Goal: Check status: Check status

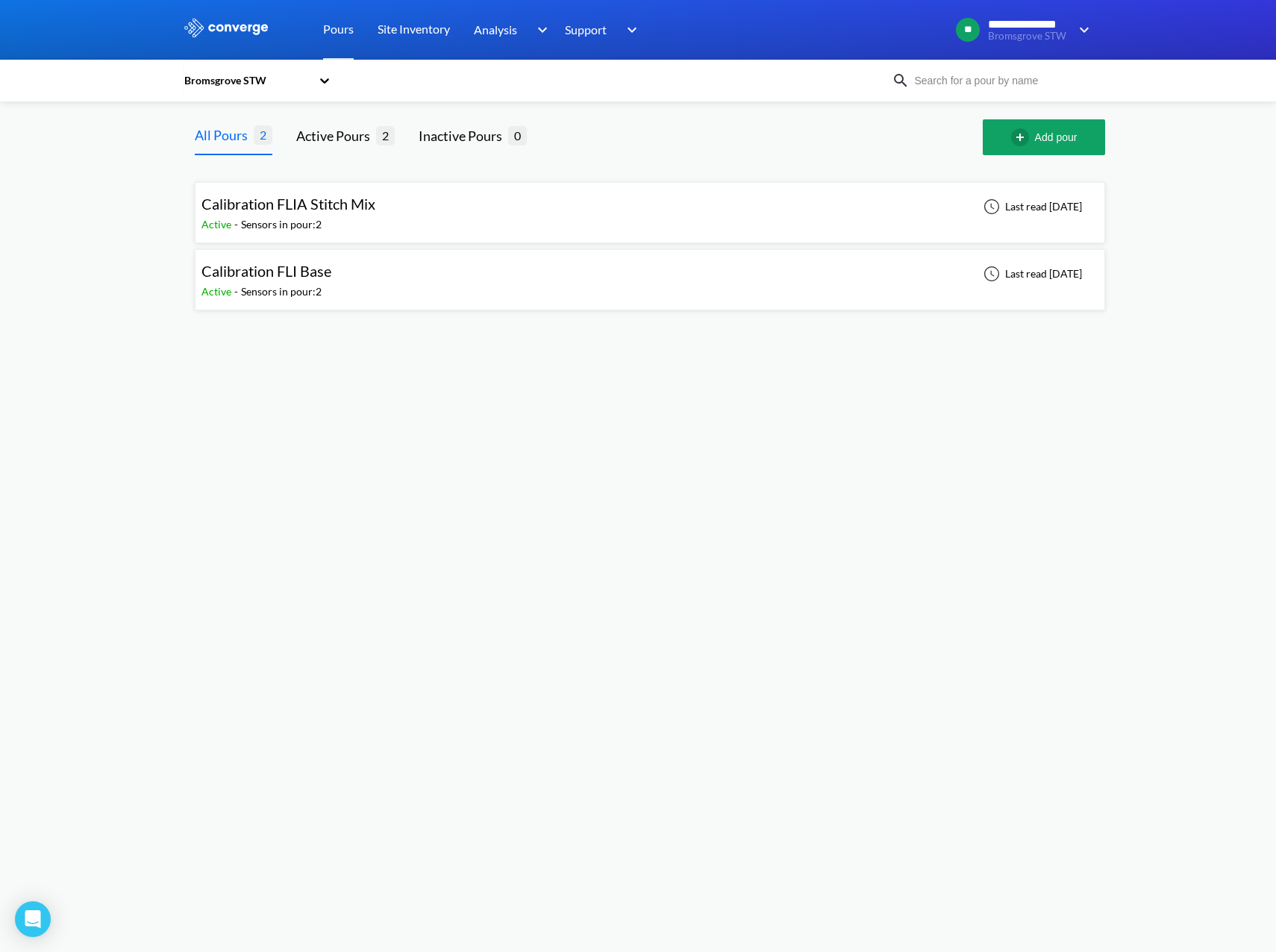
click at [414, 290] on div "Calibration FLI Base Active - Sensors in pour: 2 Last read [DATE]" at bounding box center [649, 279] width 897 height 48
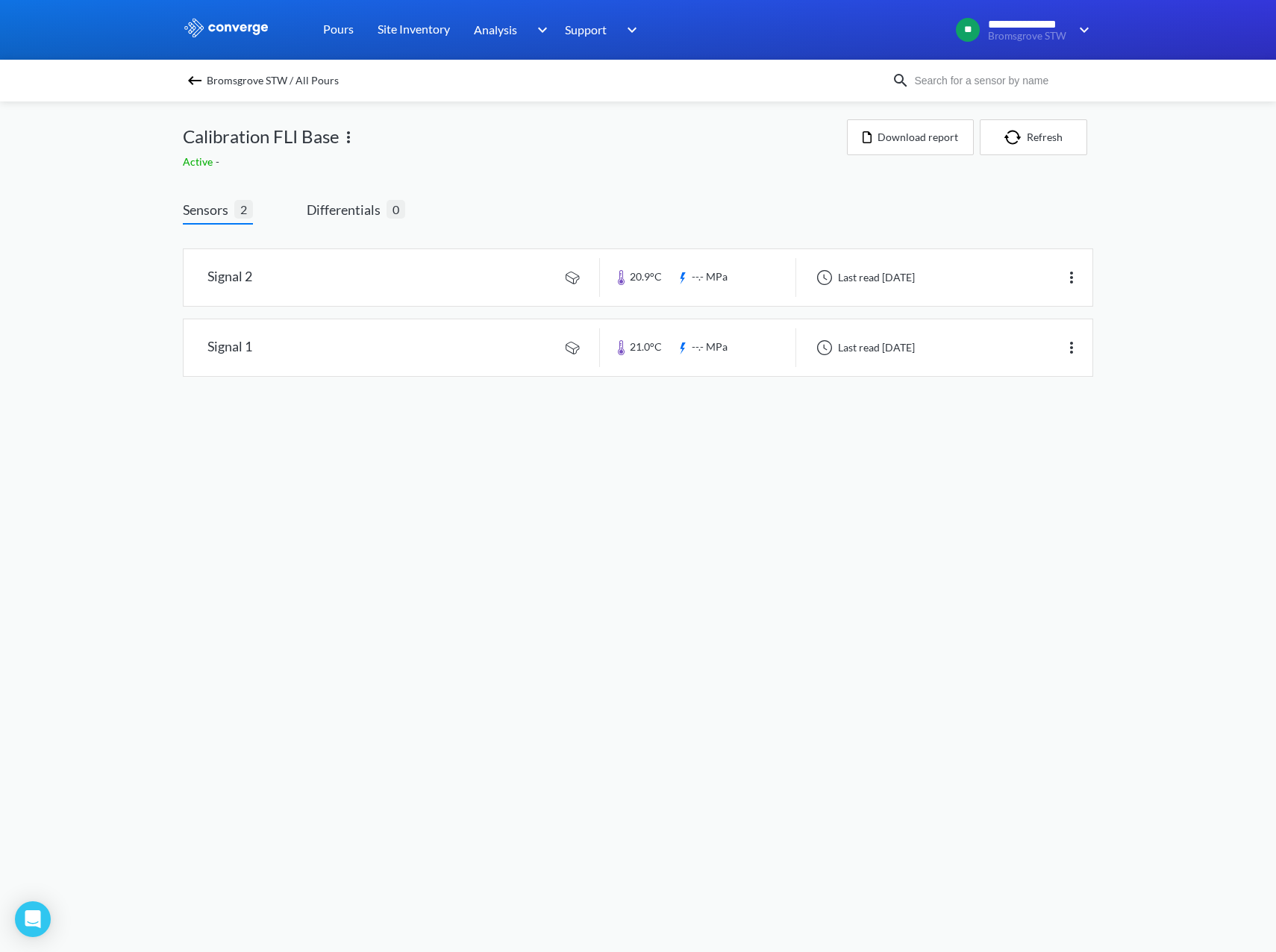
click at [523, 534] on body "**********" at bounding box center [638, 476] width 1276 height 952
click at [515, 281] on link at bounding box center [638, 277] width 908 height 57
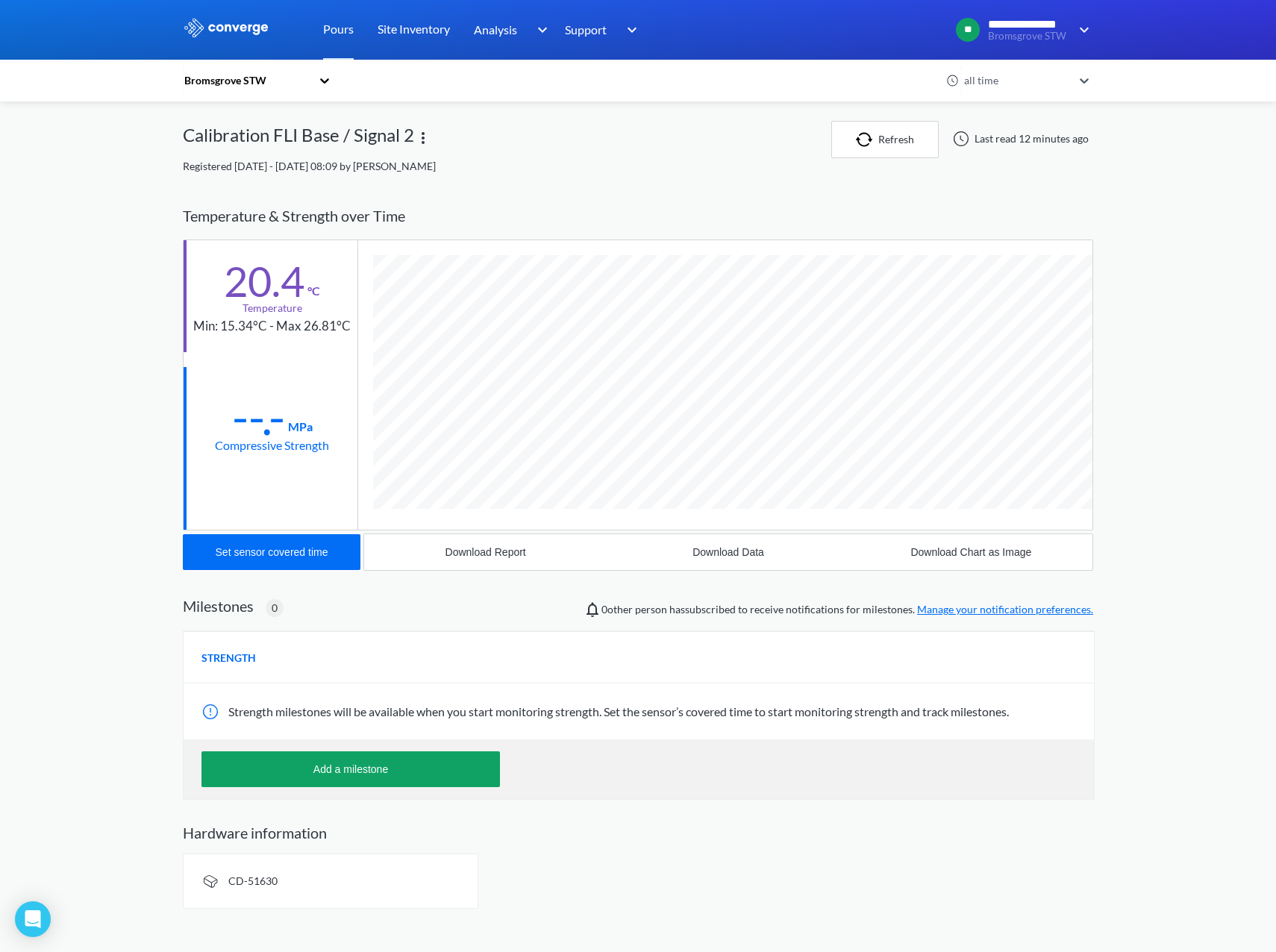
scroll to position [788, 910]
